Goal: Task Accomplishment & Management: Use online tool/utility

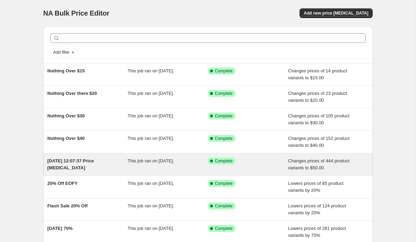
click at [82, 161] on span "[DATE] 12:07:37 Price [MEDICAL_DATA]" at bounding box center [70, 164] width 46 height 12
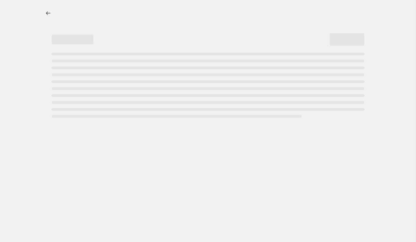
select select "no_change"
select select "tag"
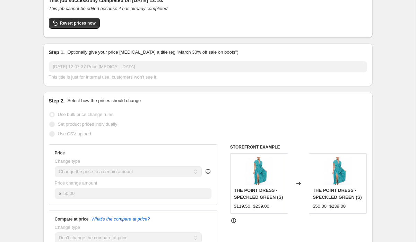
scroll to position [35, 0]
